Goal: Information Seeking & Learning: Learn about a topic

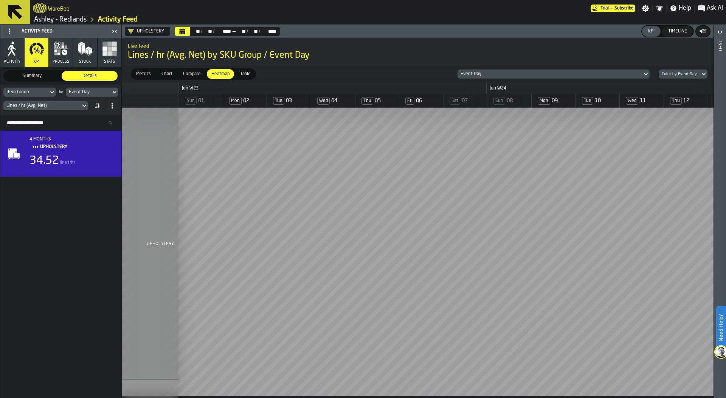
scroll to position [0, 1677]
click at [42, 253] on div "4 months UPHOLSTERY 34.52 lines/hr" at bounding box center [60, 265] width 121 height 268
click at [181, 31] on icon "Calendar" at bounding box center [183, 32] width 6 height 4
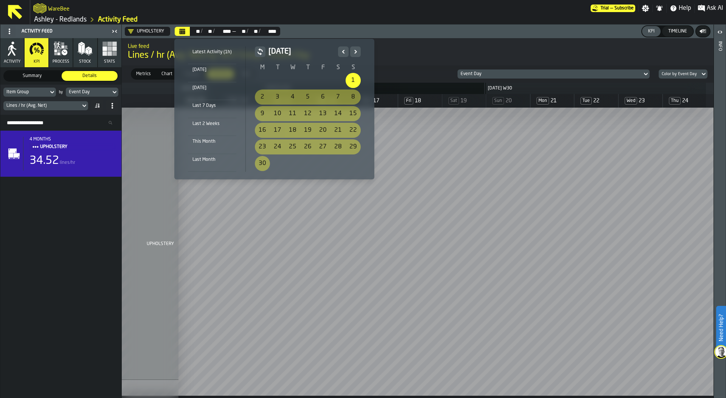
click at [354, 50] on icon "Next" at bounding box center [355, 51] width 3 height 3
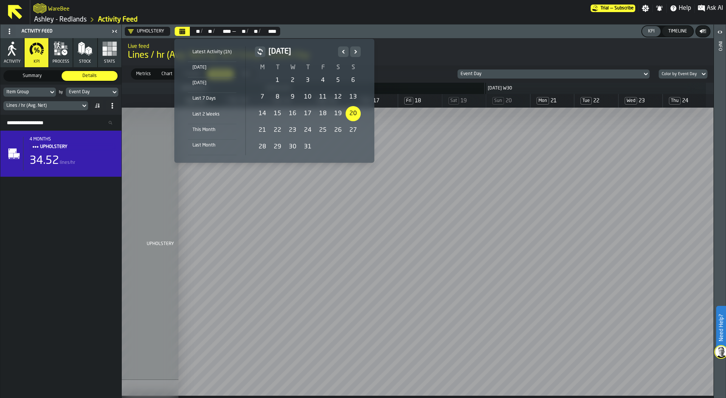
click at [354, 113] on div "20" at bounding box center [353, 113] width 15 height 15
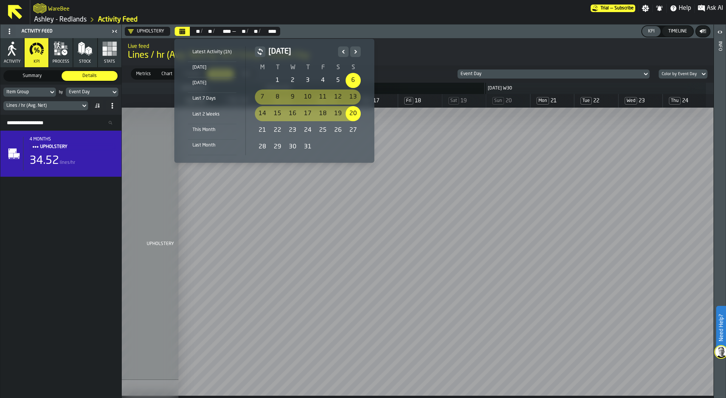
click at [355, 50] on icon "Next" at bounding box center [356, 51] width 8 height 9
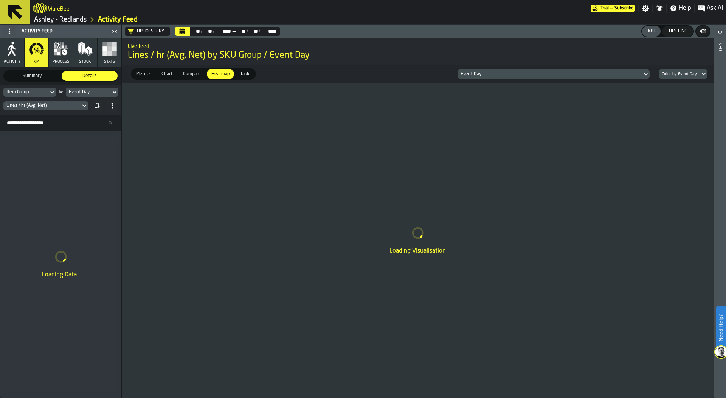
click at [183, 31] on icon "Calendar" at bounding box center [182, 31] width 6 height 6
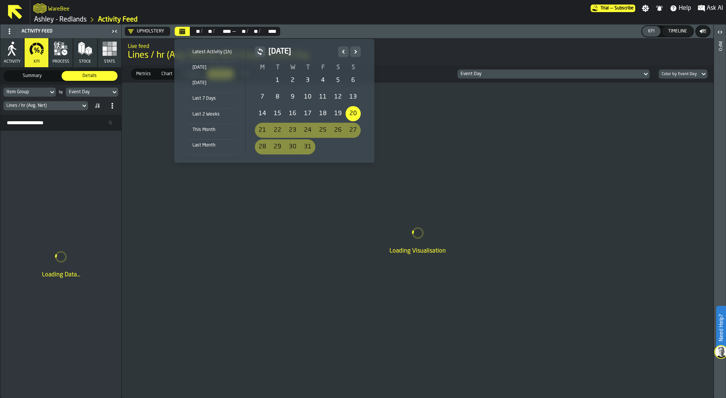
click at [353, 52] on icon "Next" at bounding box center [356, 51] width 8 height 9
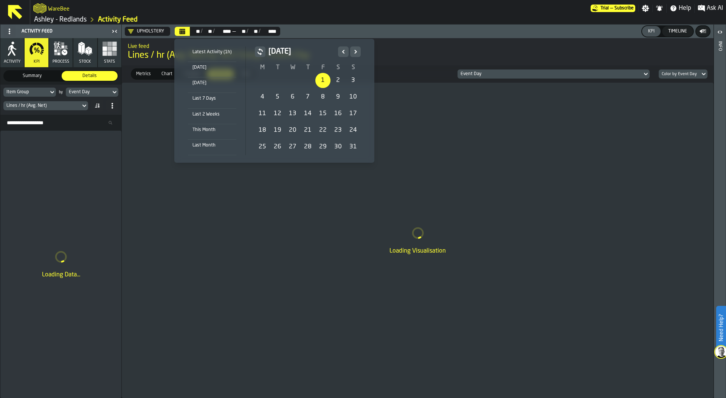
click at [352, 143] on div "31" at bounding box center [353, 146] width 15 height 15
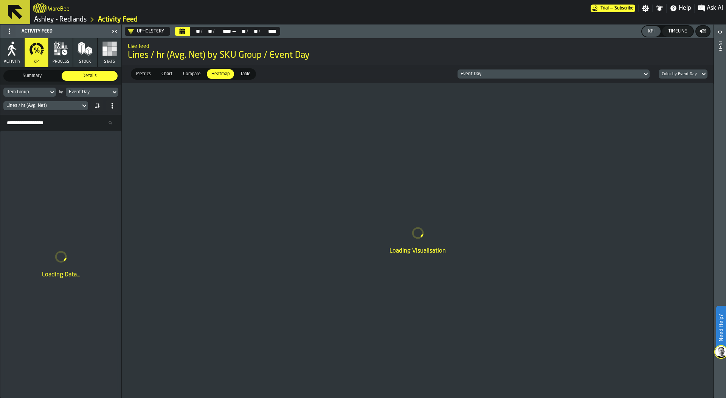
click at [687, 52] on span "Lines / hr (Avg. Net) by SKU Group / Event Day" at bounding box center [418, 56] width 580 height 12
click at [687, 76] on div "Color by Event Day" at bounding box center [679, 74] width 35 height 5
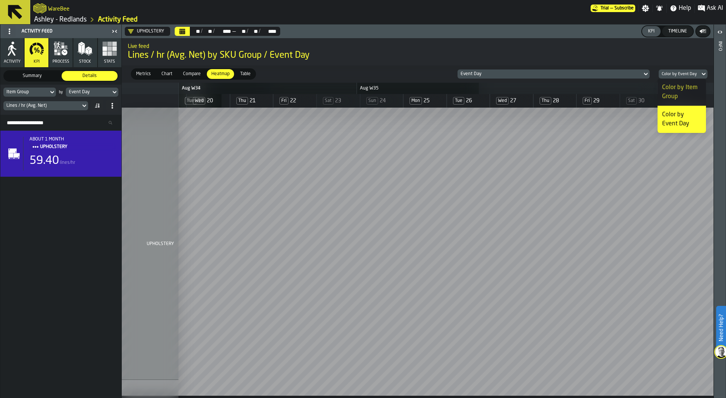
click at [602, 52] on span "Lines / hr (Avg. Net) by SKU Group / Event Day" at bounding box center [418, 56] width 580 height 12
click at [243, 74] on span "Table" at bounding box center [245, 74] width 17 height 7
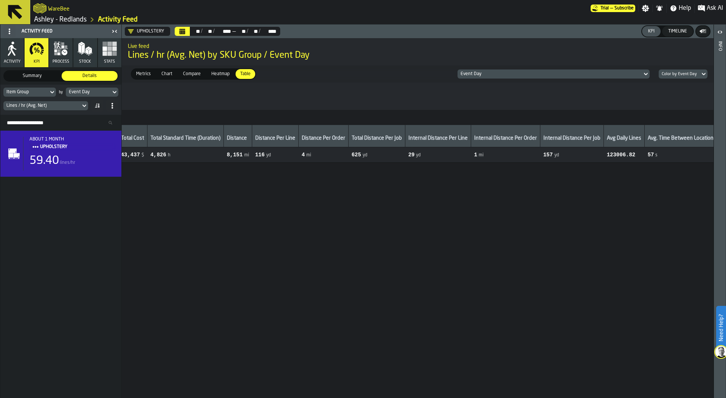
scroll to position [0, 764]
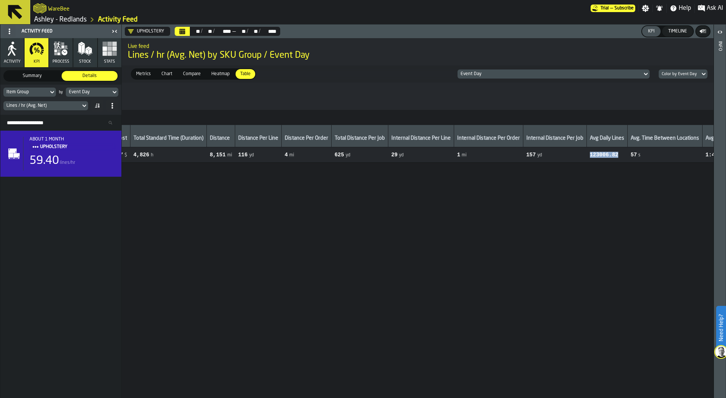
drag, startPoint x: 586, startPoint y: 155, endPoint x: 620, endPoint y: 155, distance: 33.6
click at [620, 155] on span "123006.82" at bounding box center [607, 155] width 35 height 6
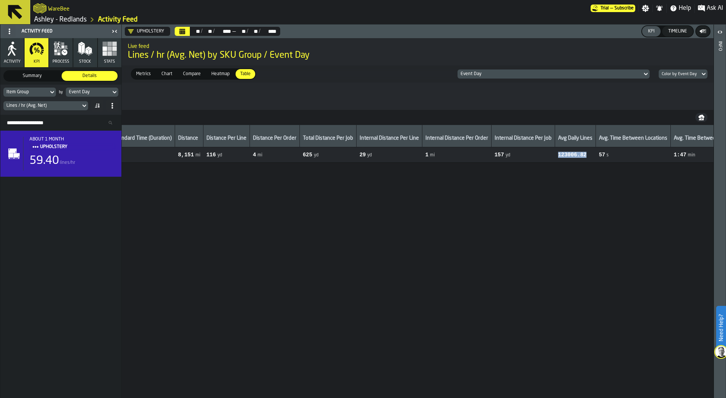
scroll to position [0, 300]
click at [53, 106] on div "Lines / hr (Avg. Net)" at bounding box center [41, 105] width 71 height 5
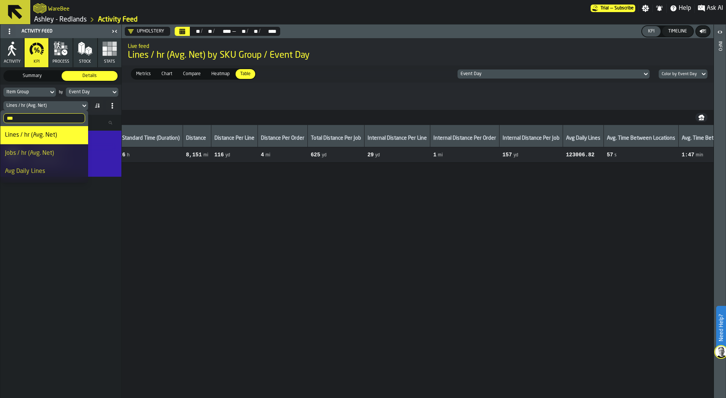
drag, startPoint x: 23, startPoint y: 120, endPoint x: 3, endPoint y: 119, distance: 20.1
click at [3, 119] on input "***" at bounding box center [44, 118] width 82 height 10
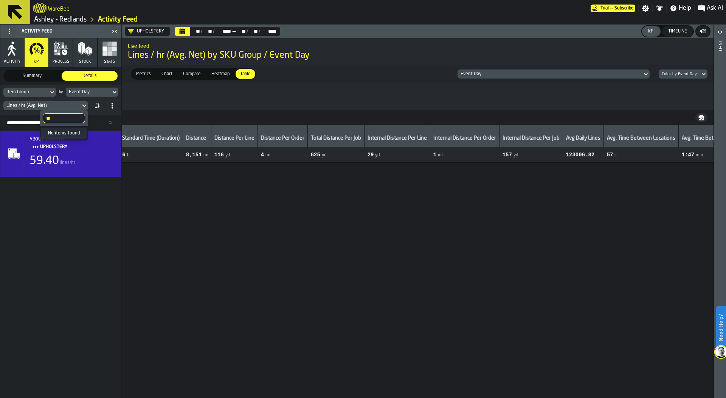
type input "*"
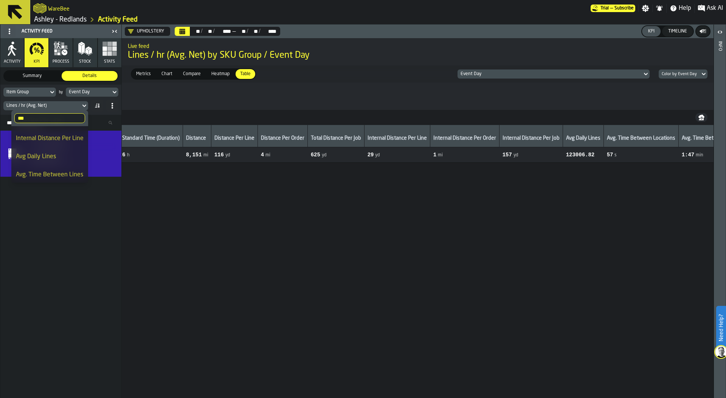
scroll to position [107, 0]
type input "***"
click at [42, 156] on div "Avg Daily Lines" at bounding box center [50, 155] width 68 height 9
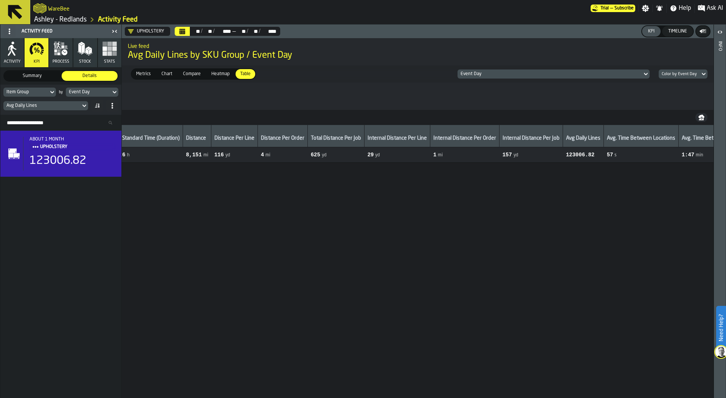
click at [218, 73] on span "Heatmap" at bounding box center [220, 74] width 24 height 7
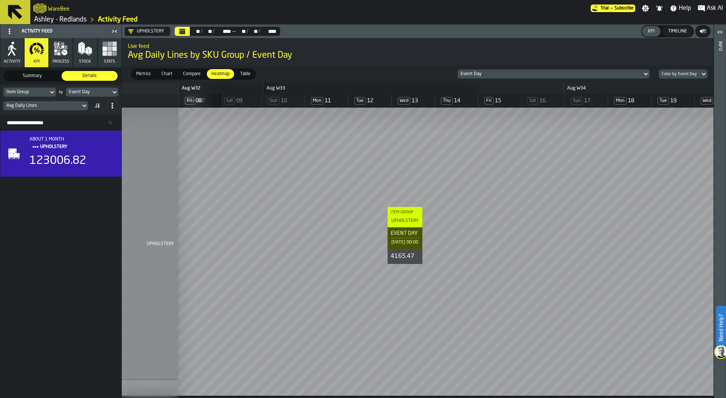
scroll to position [0, 306]
click at [42, 102] on div "Avg Daily Lines" at bounding box center [41, 106] width 77 height 8
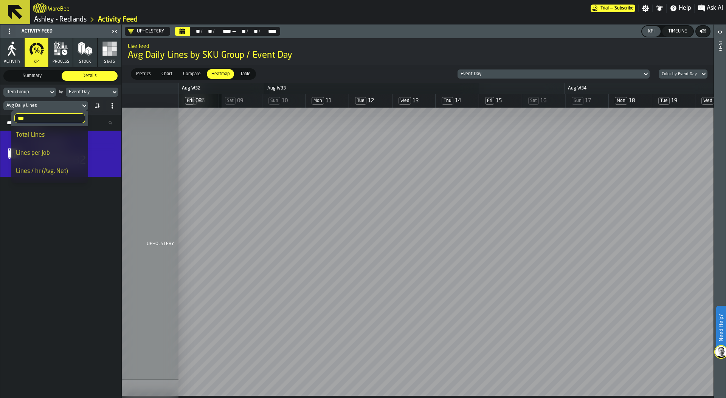
click at [39, 134] on div "Total Lines" at bounding box center [50, 135] width 68 height 9
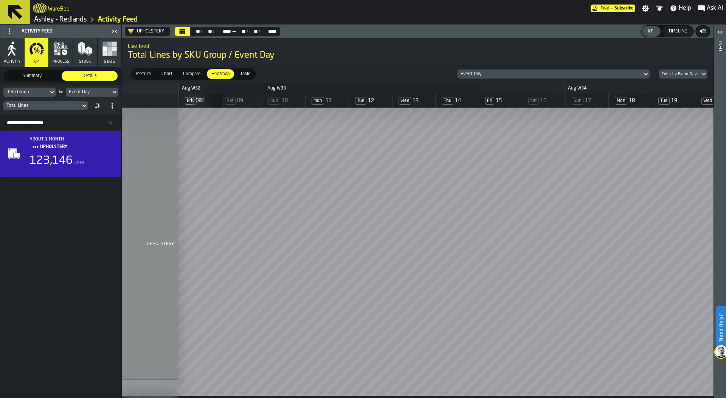
click at [52, 105] on div "Total Lines" at bounding box center [41, 105] width 71 height 5
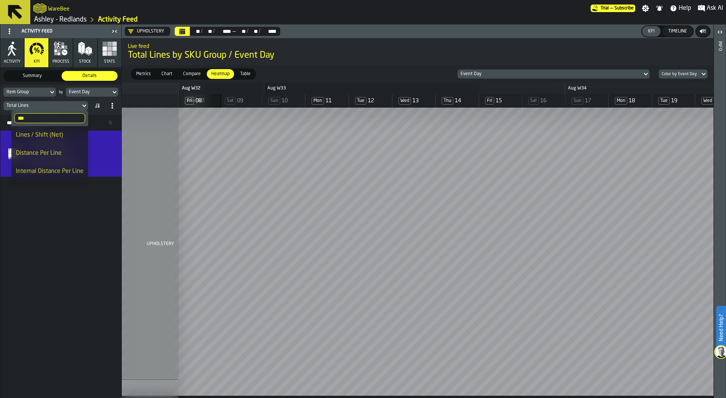
scroll to position [76, 0]
click at [51, 150] on div "Distance Per Line" at bounding box center [50, 150] width 68 height 9
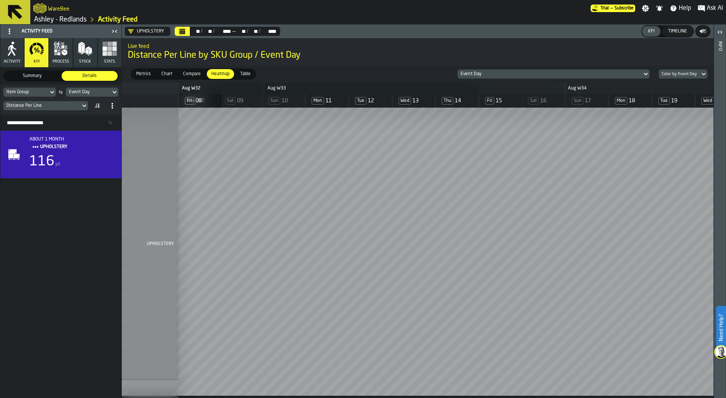
click at [46, 109] on div "Distance Per Line" at bounding box center [41, 106] width 77 height 8
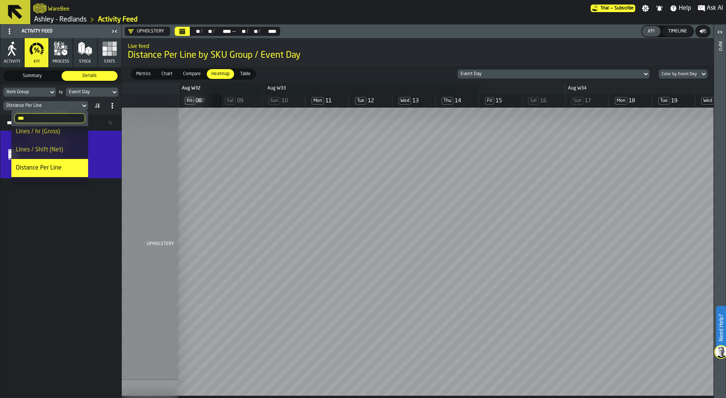
scroll to position [68, 0]
click at [47, 175] on div "Internal Distance Per Line" at bounding box center [50, 176] width 68 height 9
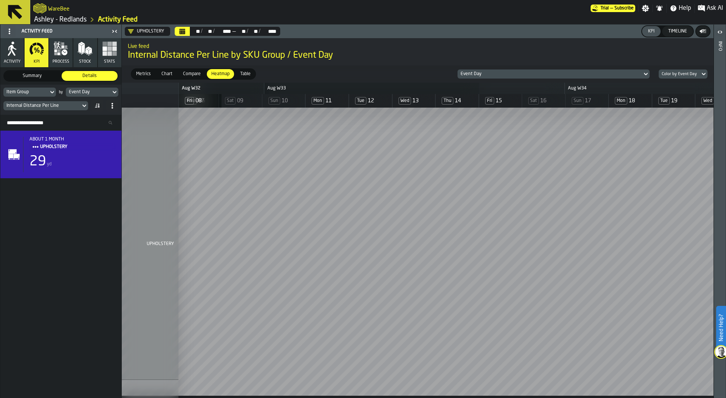
click at [47, 103] on div "Internal Distance Per Line" at bounding box center [41, 105] width 71 height 5
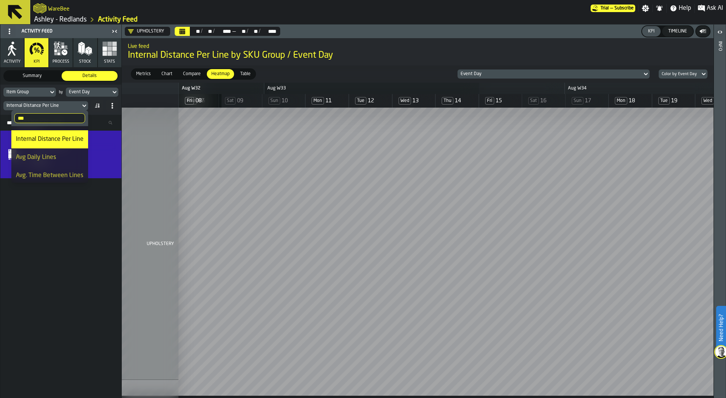
scroll to position [107, 0]
click at [46, 155] on div "Avg Daily Lines" at bounding box center [50, 155] width 68 height 9
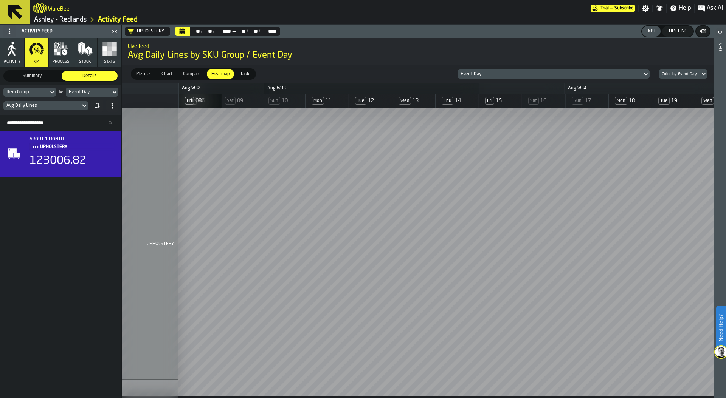
click at [504, 76] on div "Event Day" at bounding box center [549, 73] width 179 height 5
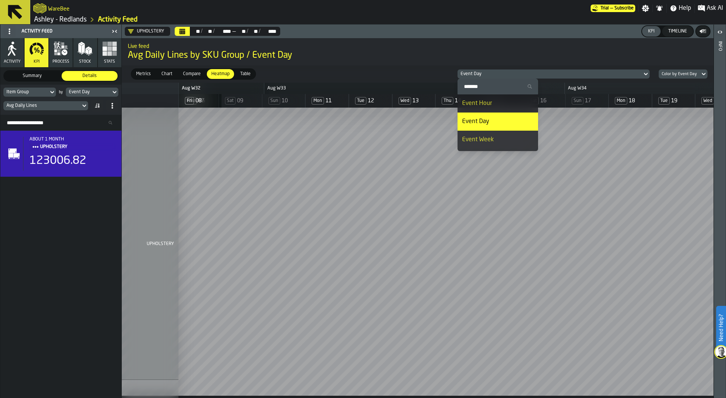
click at [372, 50] on span "Avg Daily Lines by SKU Group / Event Day" at bounding box center [418, 56] width 580 height 12
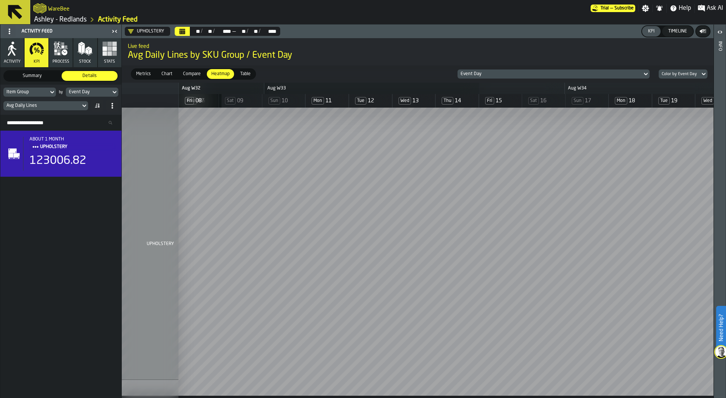
click at [179, 30] on icon "Calendar" at bounding box center [182, 31] width 6 height 6
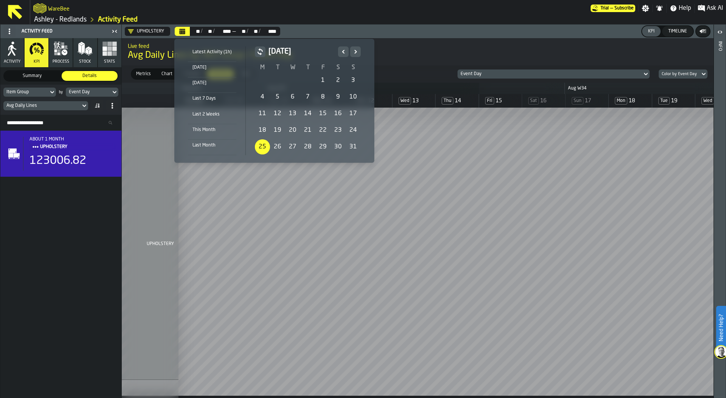
click at [264, 146] on div "25" at bounding box center [262, 146] width 15 height 15
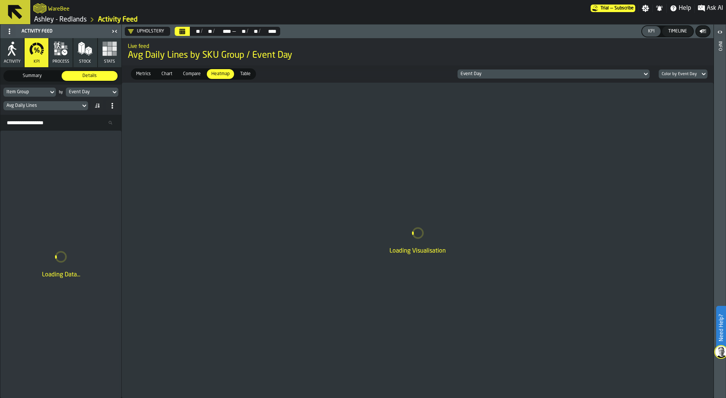
click at [552, 73] on div "Event Day" at bounding box center [549, 73] width 179 height 5
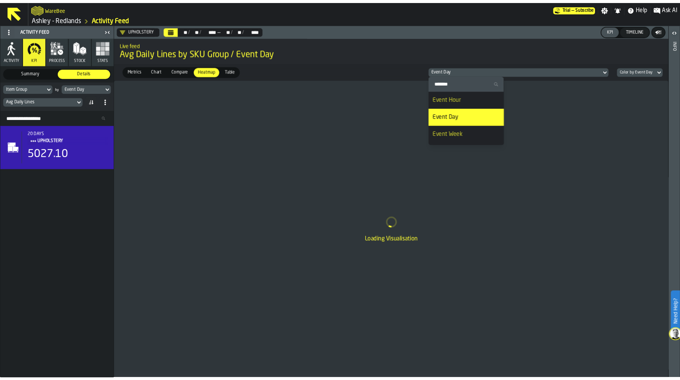
scroll to position [0, 0]
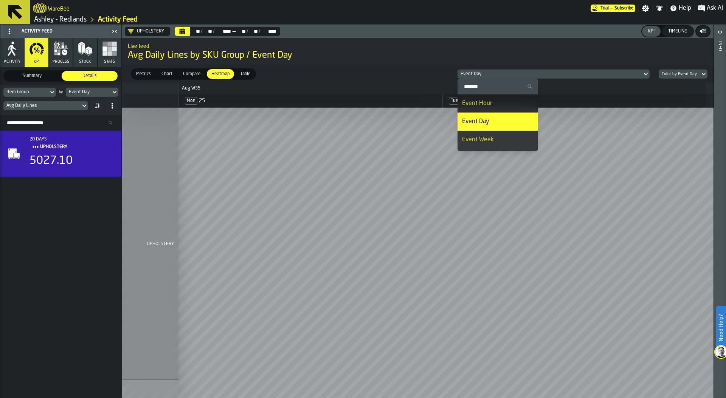
click at [499, 103] on div "Event Hour" at bounding box center [497, 103] width 71 height 9
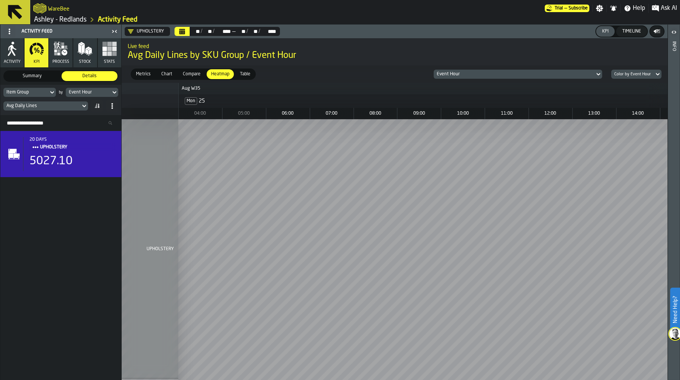
click at [375, 67] on div "Metrics Metrics Chart Chart Compare Compare Heatmap Heatmap Table Table Event H…" at bounding box center [395, 73] width 546 height 17
click at [55, 106] on div "Avg Daily Lines" at bounding box center [41, 105] width 71 height 5
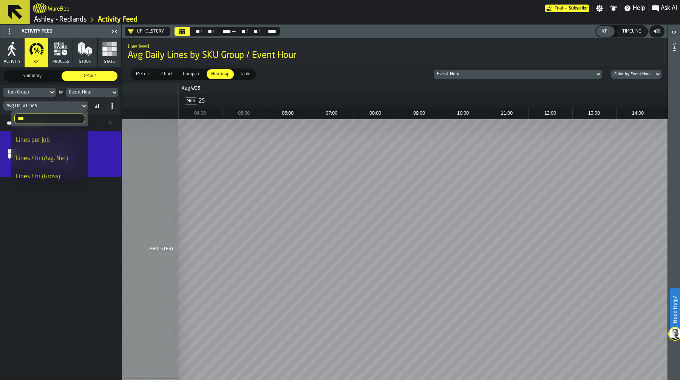
scroll to position [20, 0]
click at [59, 150] on div "Lines / hr (Avg. Net)" at bounding box center [50, 151] width 68 height 9
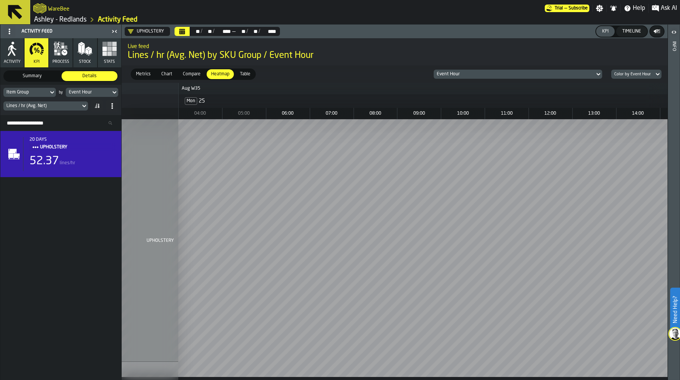
click at [63, 253] on div "20 days UPHOLSTERY 52.37 lines/hr" at bounding box center [60, 255] width 121 height 249
click at [68, 301] on div "20 days UPHOLSTERY 52.37 lines/hr" at bounding box center [60, 255] width 121 height 249
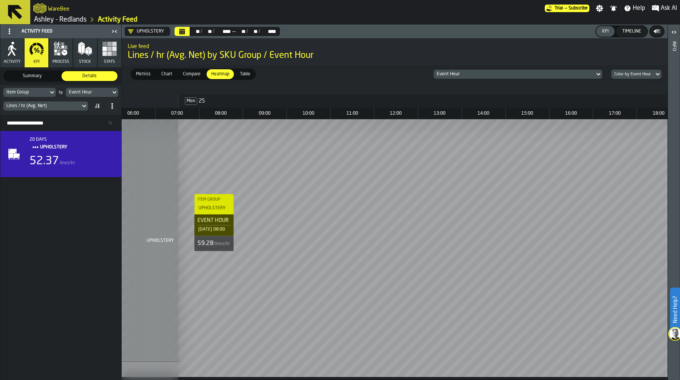
scroll to position [0, 0]
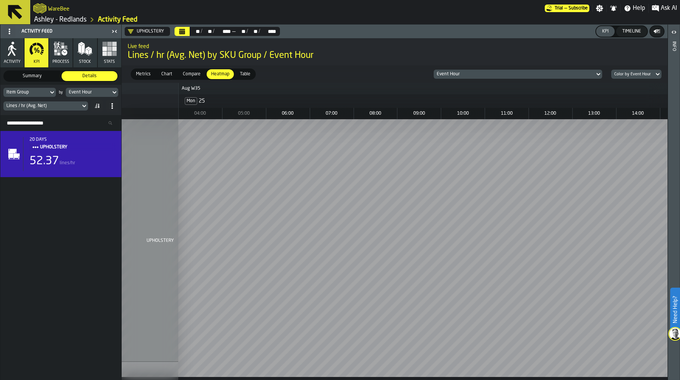
click at [58, 247] on div "20 days UPHOLSTERY 52.37 lines/hr" at bounding box center [60, 255] width 121 height 249
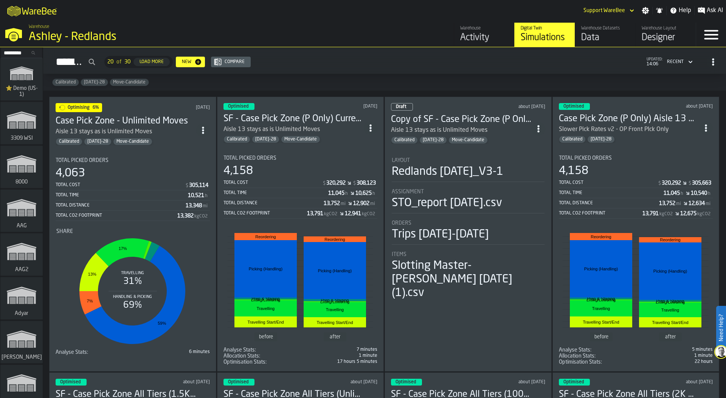
click at [417, 57] on div "Simulations 20 of 30 Load More New Compare updated: 14:06 Recent" at bounding box center [384, 61] width 671 height 17
click at [10, 53] on input "Search..." at bounding box center [21, 53] width 39 height 8
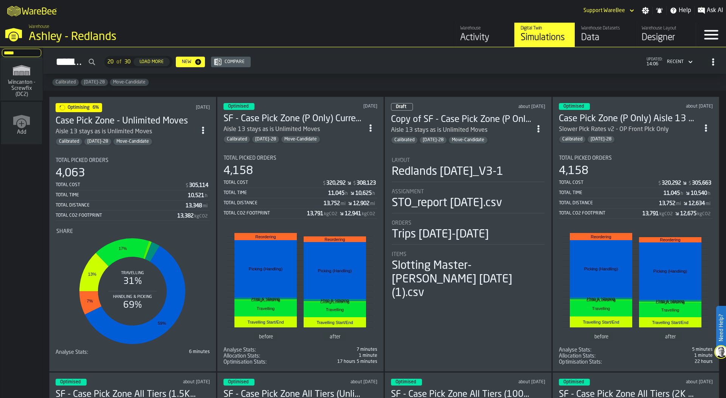
type input "*****"
click at [11, 85] on span "Wincanton - Screwfix (DC2)" at bounding box center [21, 88] width 36 height 18
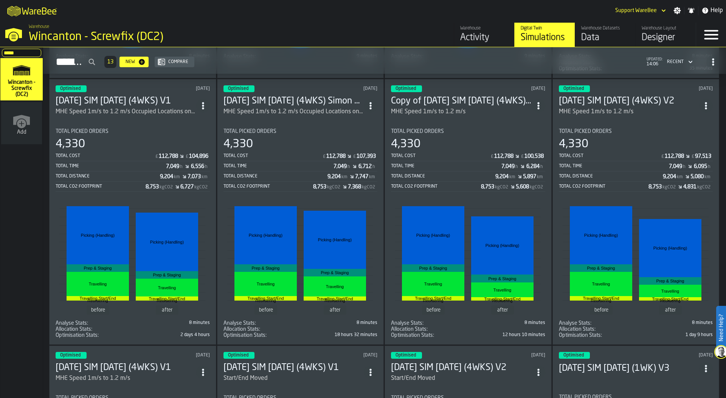
scroll to position [267, 0]
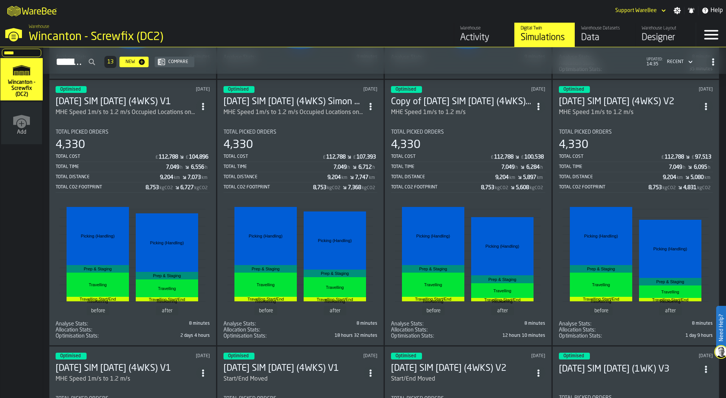
click at [398, 11] on div "M A K I N G W A R E H O U S E S M O R E EF F I C I E N T Support WareBee Settin…" at bounding box center [363, 10] width 726 height 21
